Goal: Information Seeking & Learning: Learn about a topic

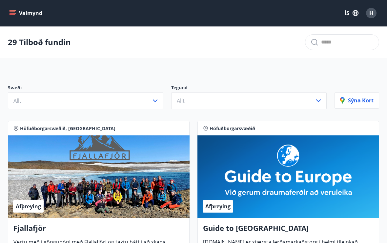
click at [155, 102] on icon "button" at bounding box center [155, 101] width 5 height 3
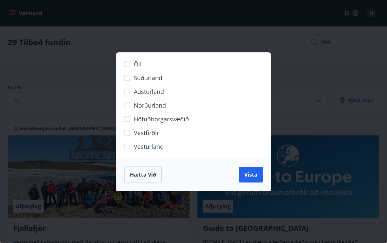
click at [158, 104] on span "Norðurland" at bounding box center [150, 105] width 32 height 9
click at [254, 173] on span "Vista" at bounding box center [250, 174] width 13 height 7
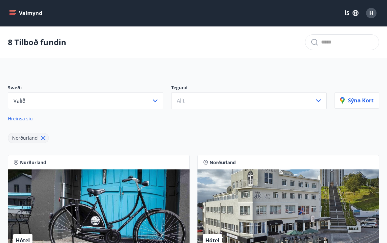
click at [317, 101] on icon "button" at bounding box center [318, 101] width 5 height 3
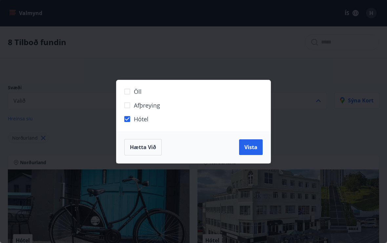
click at [250, 146] on span "Vista" at bounding box center [250, 147] width 13 height 7
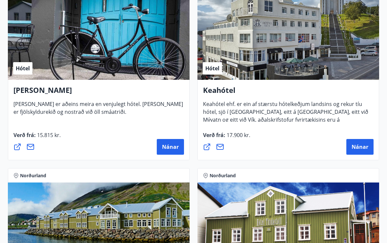
scroll to position [172, 0]
click at [362, 146] on span "Nánar" at bounding box center [359, 147] width 17 height 7
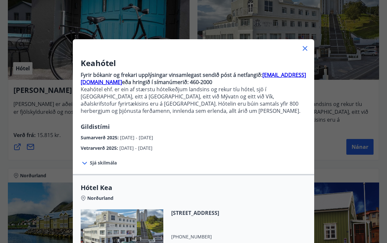
click at [88, 164] on div at bounding box center [85, 163] width 9 height 9
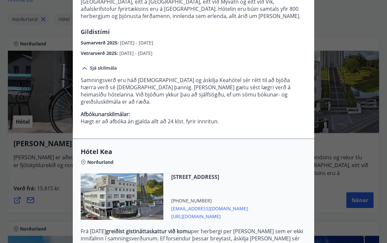
scroll to position [0, 0]
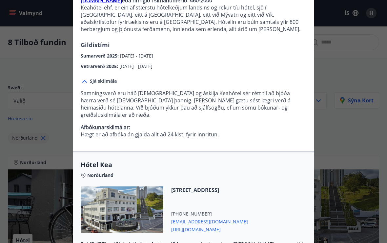
scroll to position [82, 0]
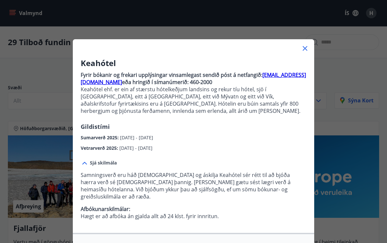
click at [306, 47] on icon at bounding box center [304, 48] width 5 height 5
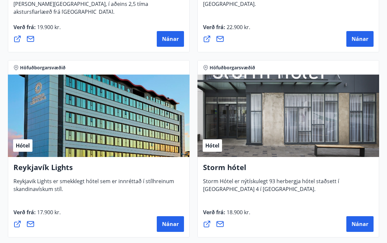
scroll to position [803, 0]
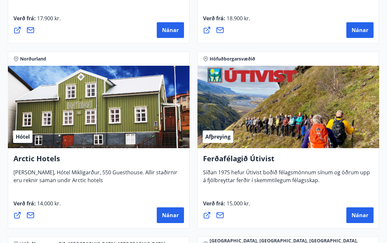
scroll to position [997, 0]
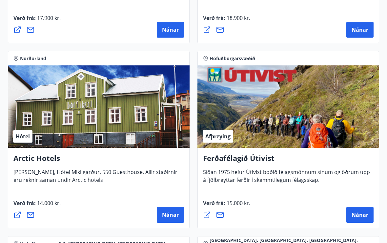
click at [171, 217] on span "Nánar" at bounding box center [170, 215] width 17 height 7
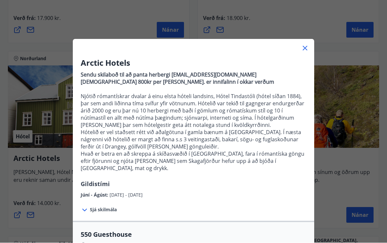
scroll to position [997, 0]
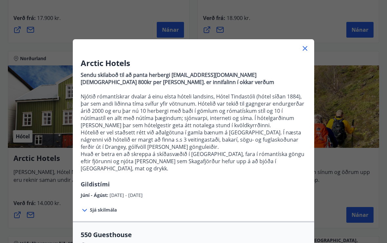
click at [305, 49] on icon at bounding box center [304, 48] width 5 height 5
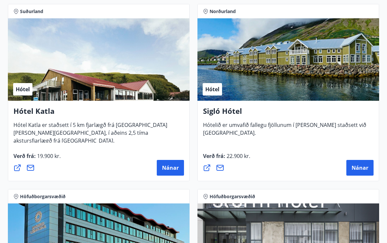
scroll to position [673, 0]
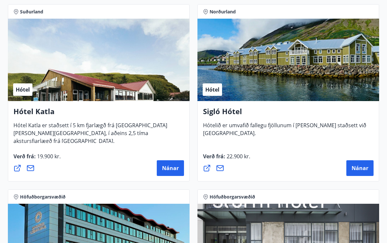
click at [358, 170] on span "Nánar" at bounding box center [359, 168] width 17 height 7
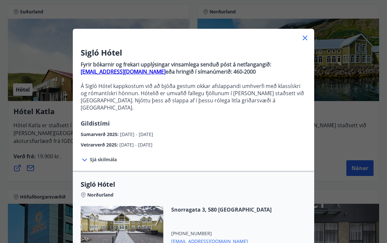
scroll to position [10, 0]
click at [307, 37] on icon at bounding box center [305, 38] width 8 height 8
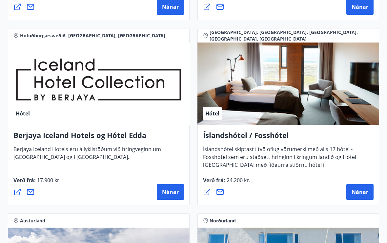
scroll to position [1206, 0]
click at [358, 189] on span "Nánar" at bounding box center [359, 192] width 17 height 7
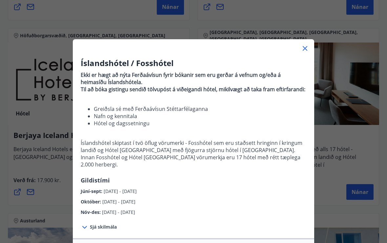
scroll to position [0, 0]
click at [308, 50] on icon at bounding box center [305, 49] width 8 height 8
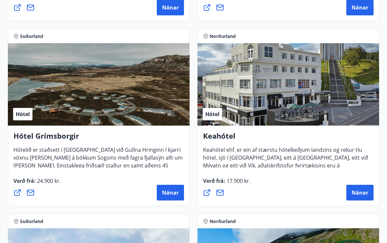
scroll to position [461, 0]
